Goal: Navigation & Orientation: Find specific page/section

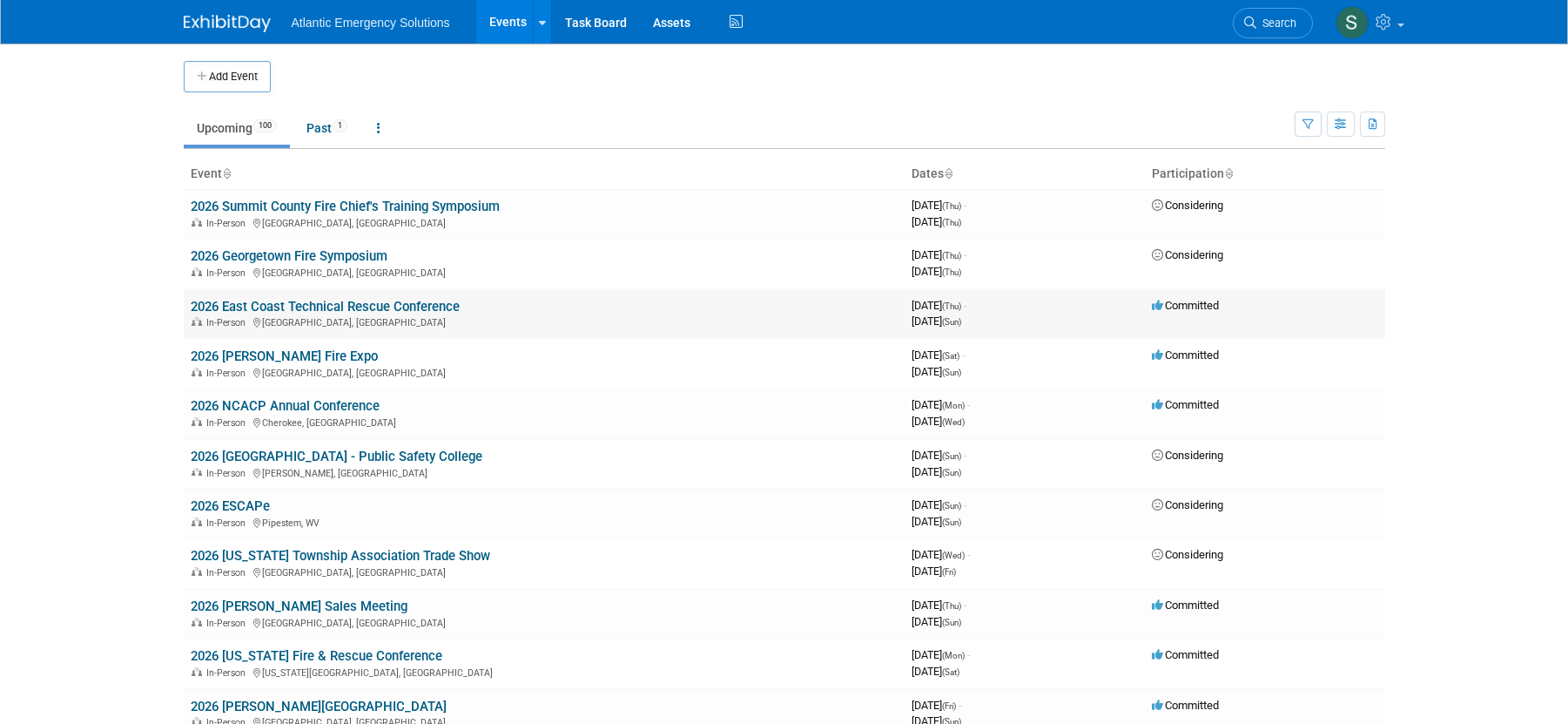
click at [338, 307] on link "2026 East Coast Technical Rescue Conference" at bounding box center [326, 306] width 269 height 15
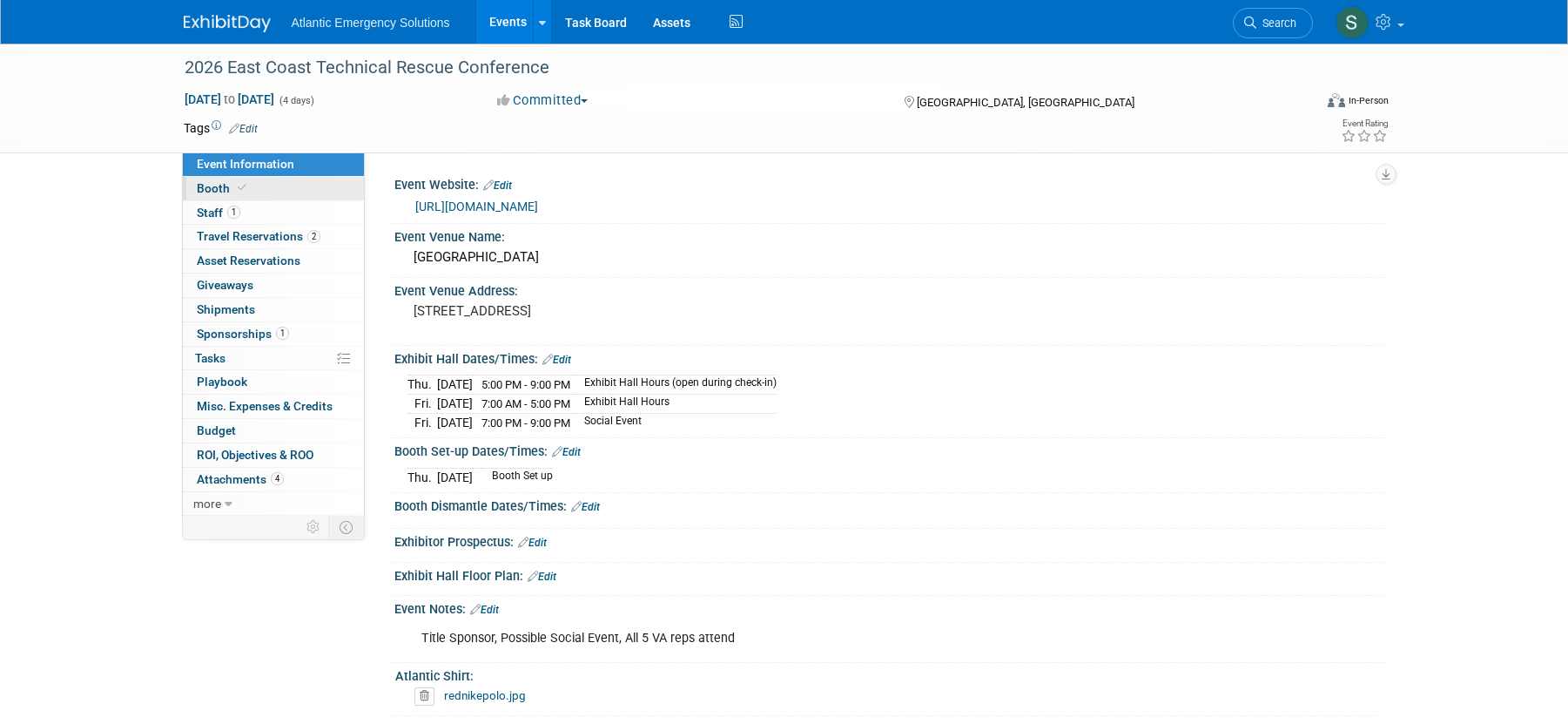
click at [213, 188] on span "Booth" at bounding box center [222, 188] width 53 height 14
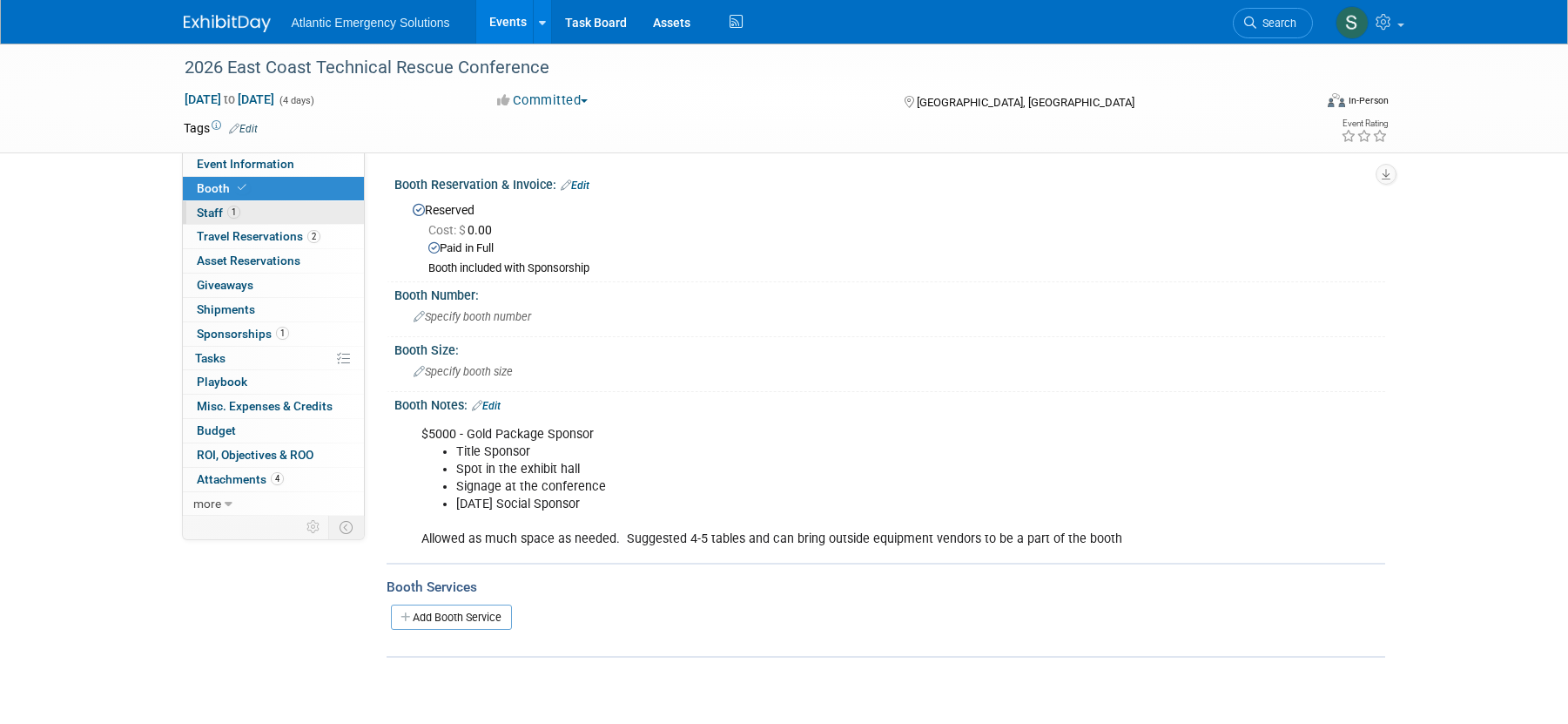
click at [211, 214] on span "Staff 1" at bounding box center [218, 213] width 44 height 14
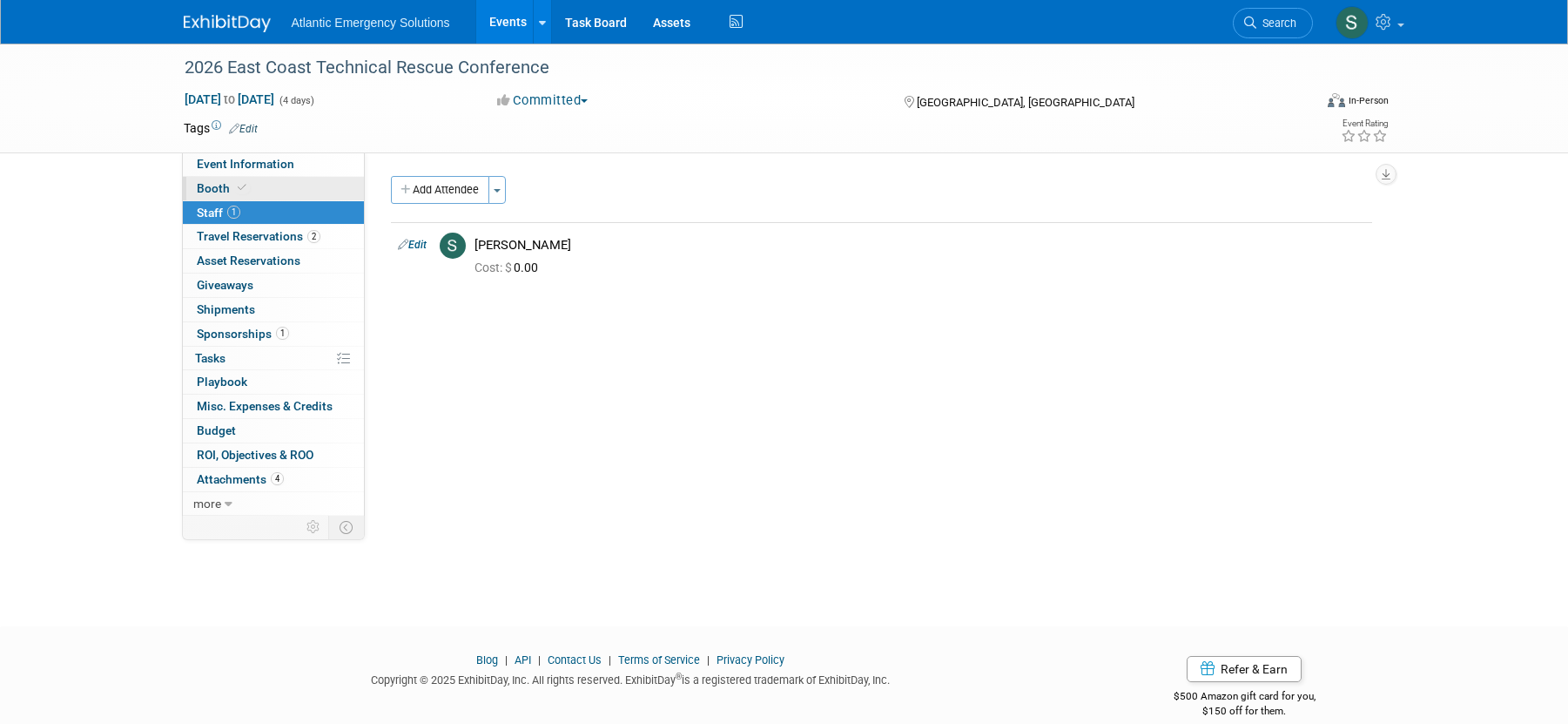
click at [212, 189] on span "Booth" at bounding box center [222, 188] width 53 height 14
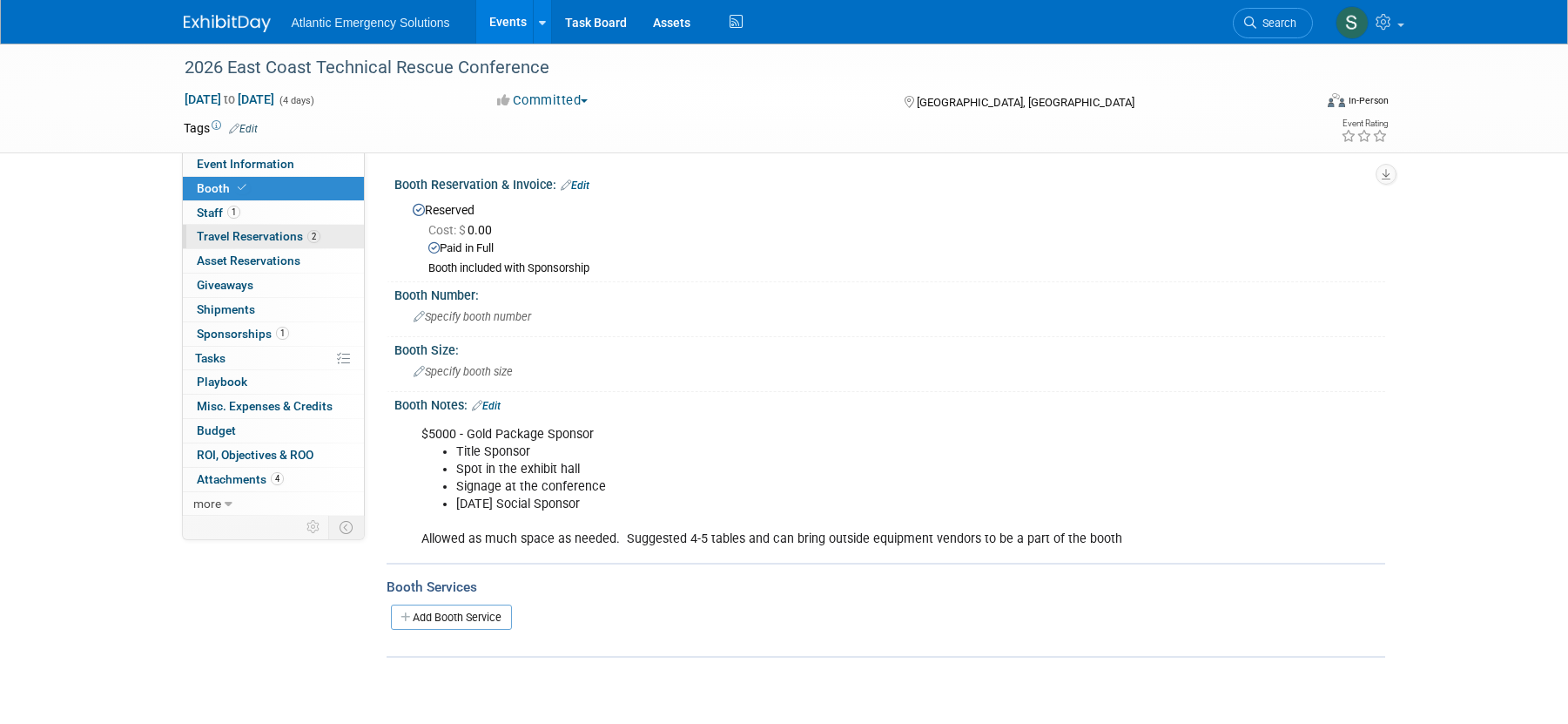
click at [239, 236] on span "Travel Reservations 2" at bounding box center [258, 236] width 124 height 14
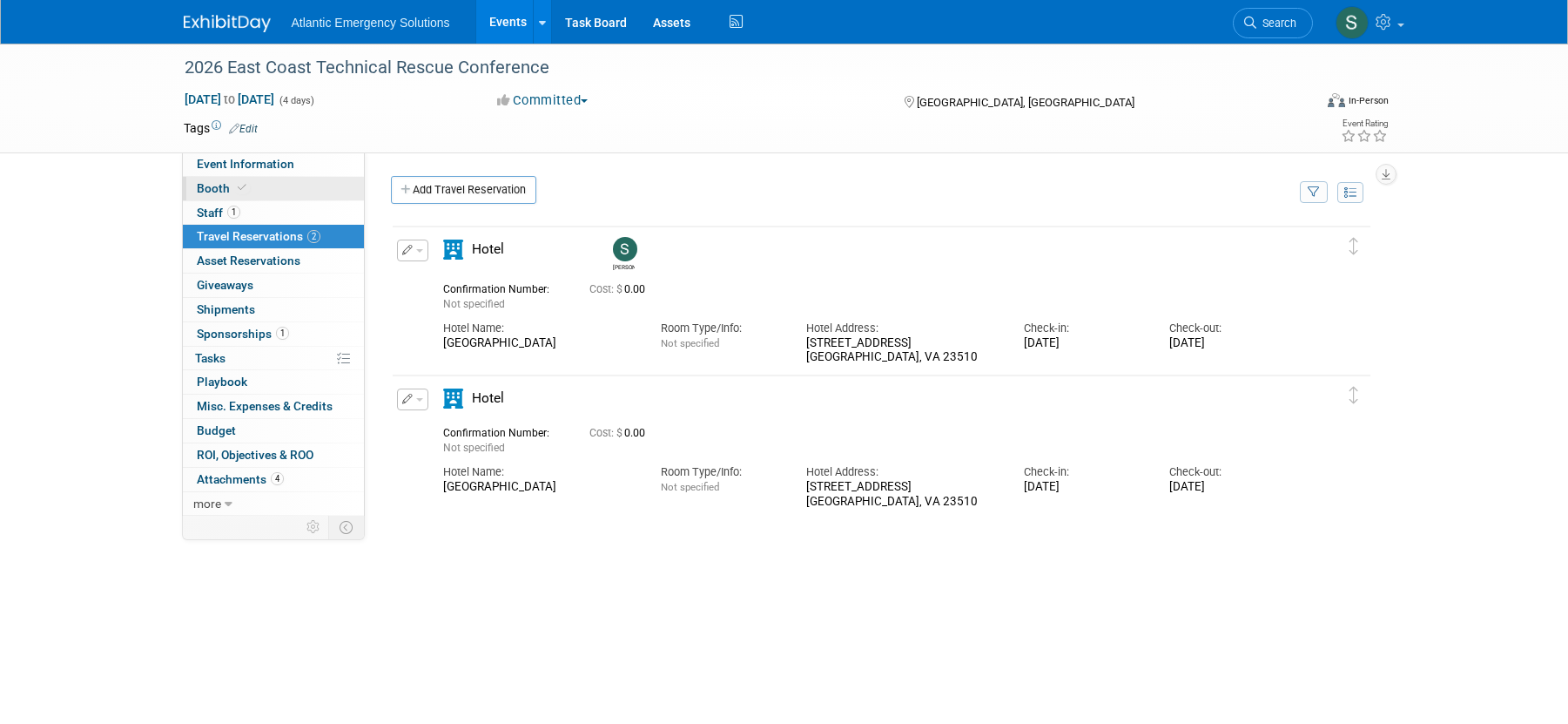
click at [212, 189] on span "Booth" at bounding box center [222, 188] width 53 height 14
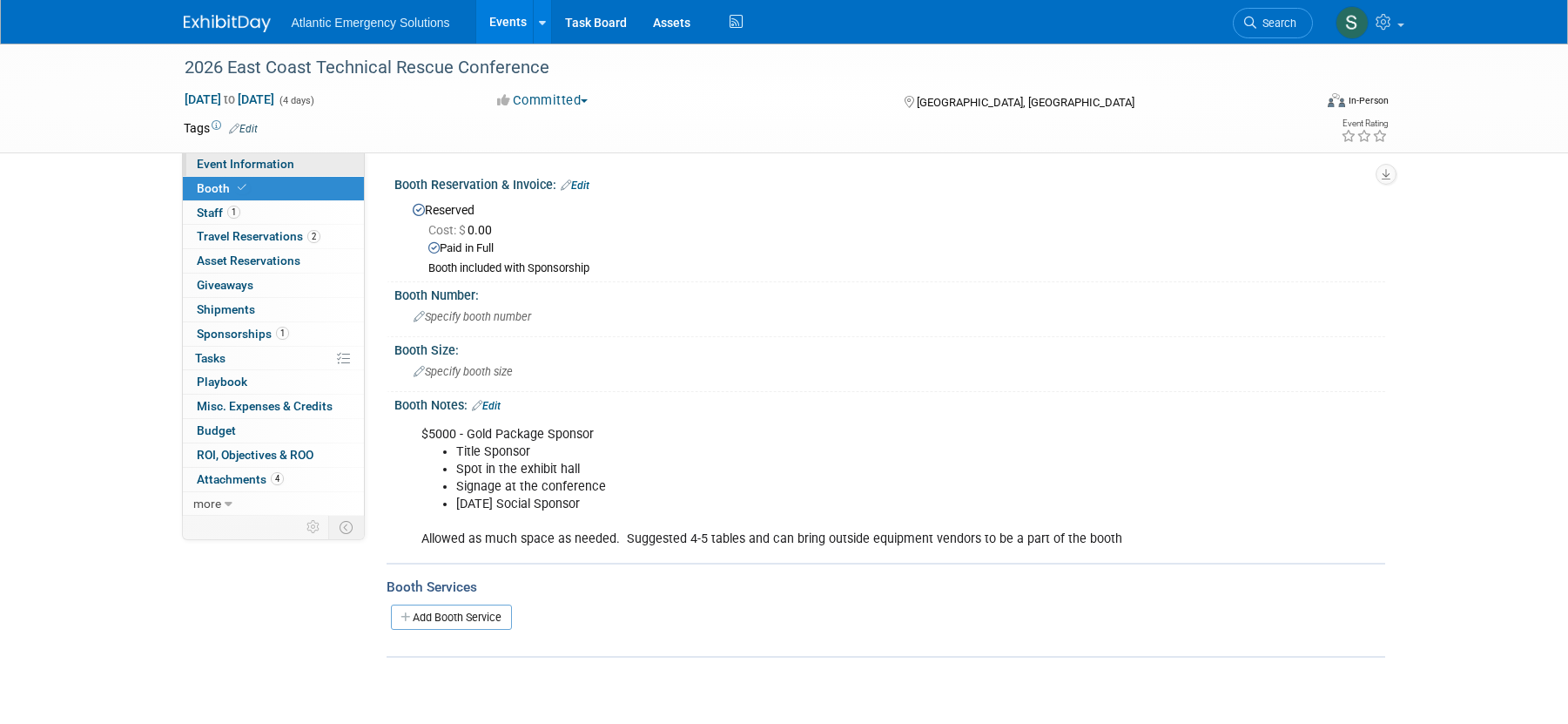
click at [213, 162] on span "Event Information" at bounding box center [245, 164] width 98 height 14
